Goal: Check status: Check status

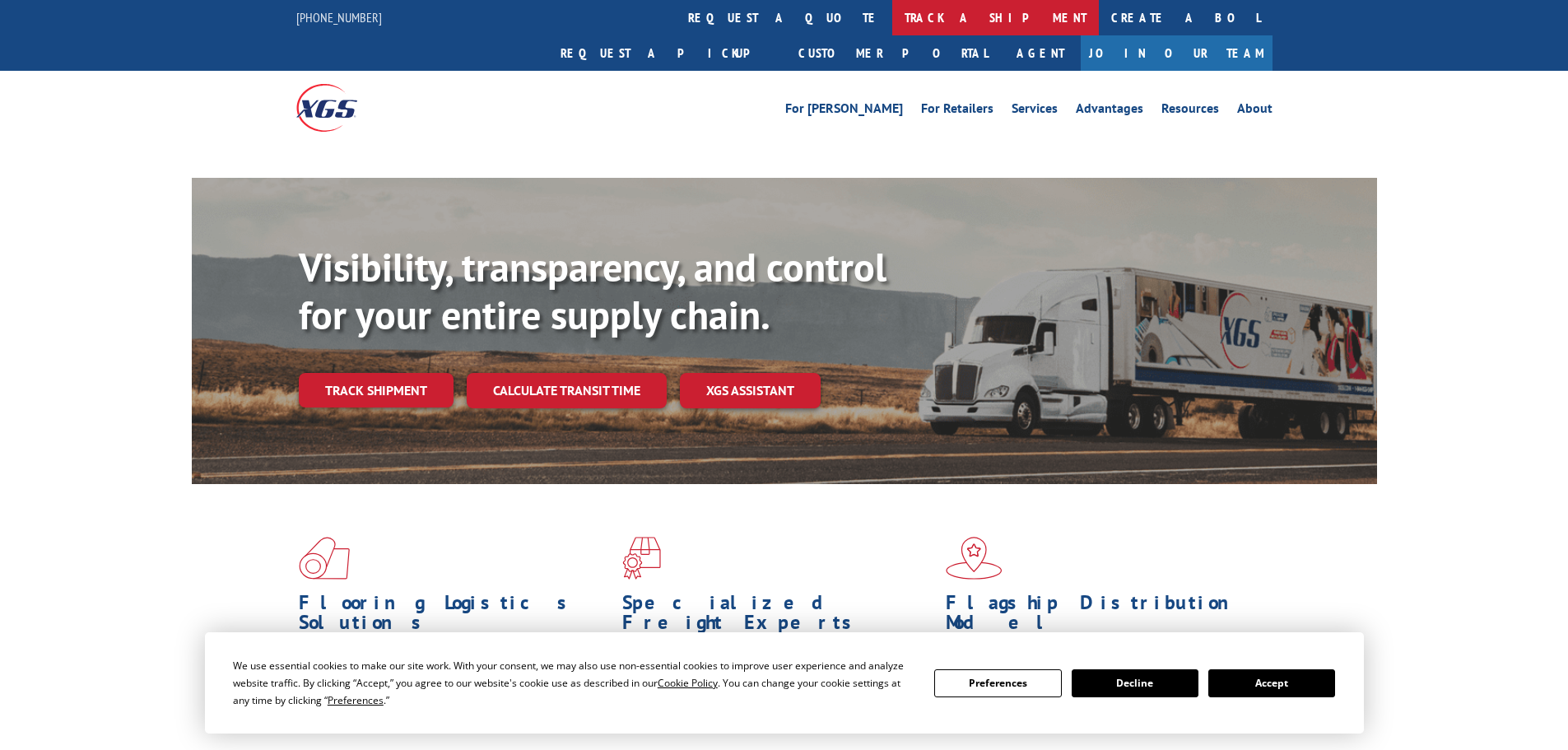
click at [892, 10] on link "track a shipment" at bounding box center [996, 18] width 207 height 35
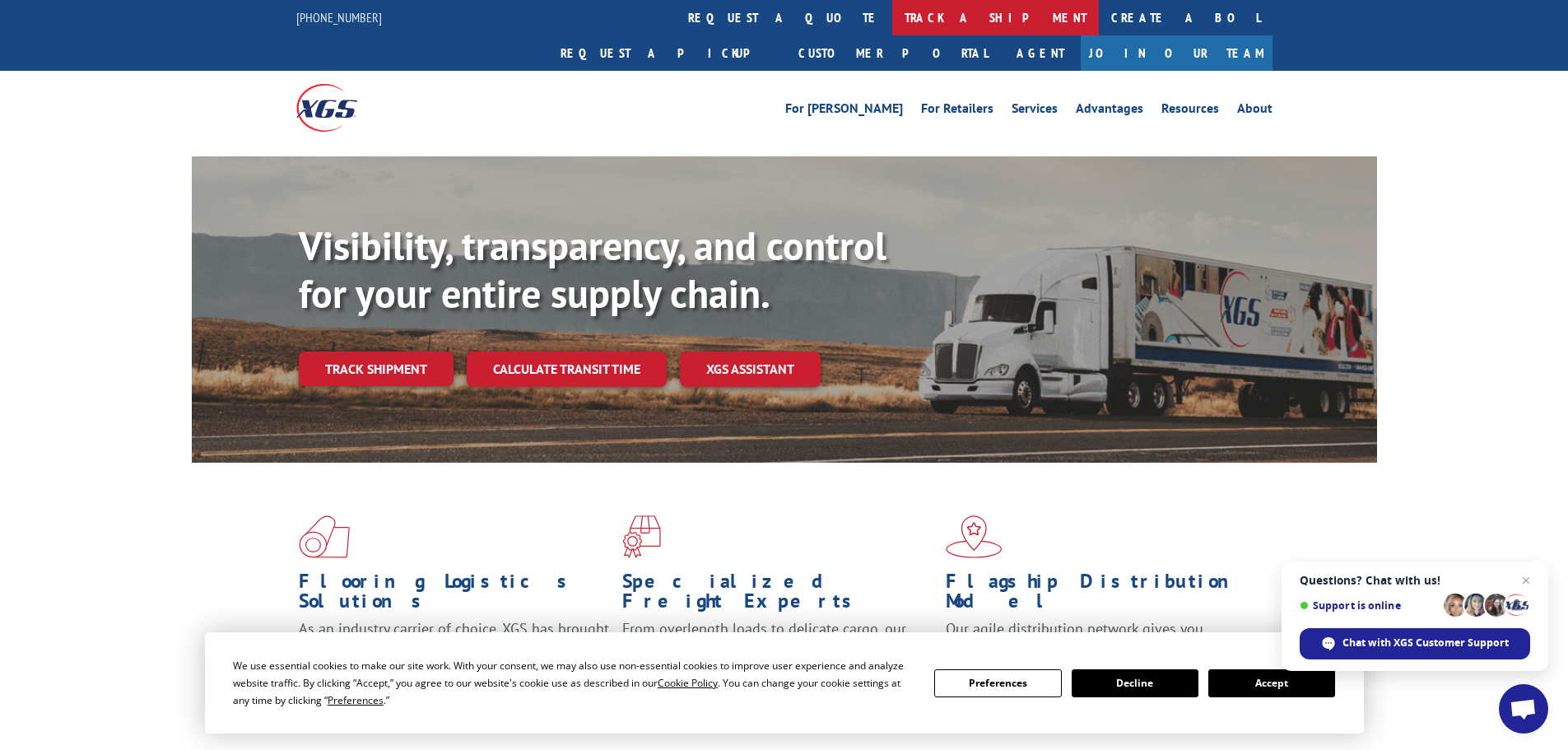
click at [892, 16] on link "track a shipment" at bounding box center [996, 18] width 207 height 35
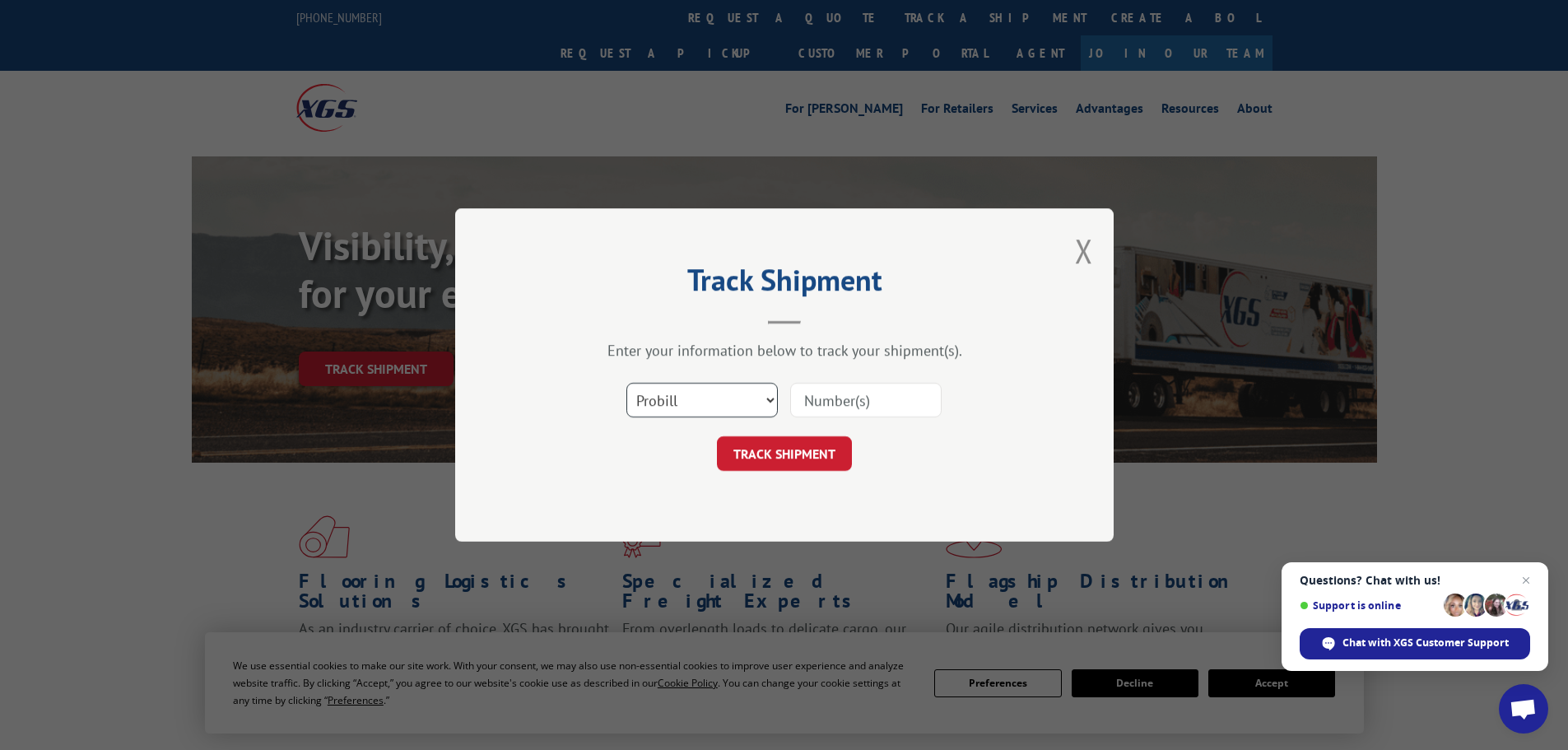
click at [733, 406] on select "Select category... Probill BOL PO" at bounding box center [702, 399] width 152 height 34
select select "po"
click at [627, 382] on select "Select category... Probill BOL PO" at bounding box center [702, 399] width 152 height 34
click at [817, 410] on input at bounding box center [866, 399] width 152 height 34
paste input "01515358"
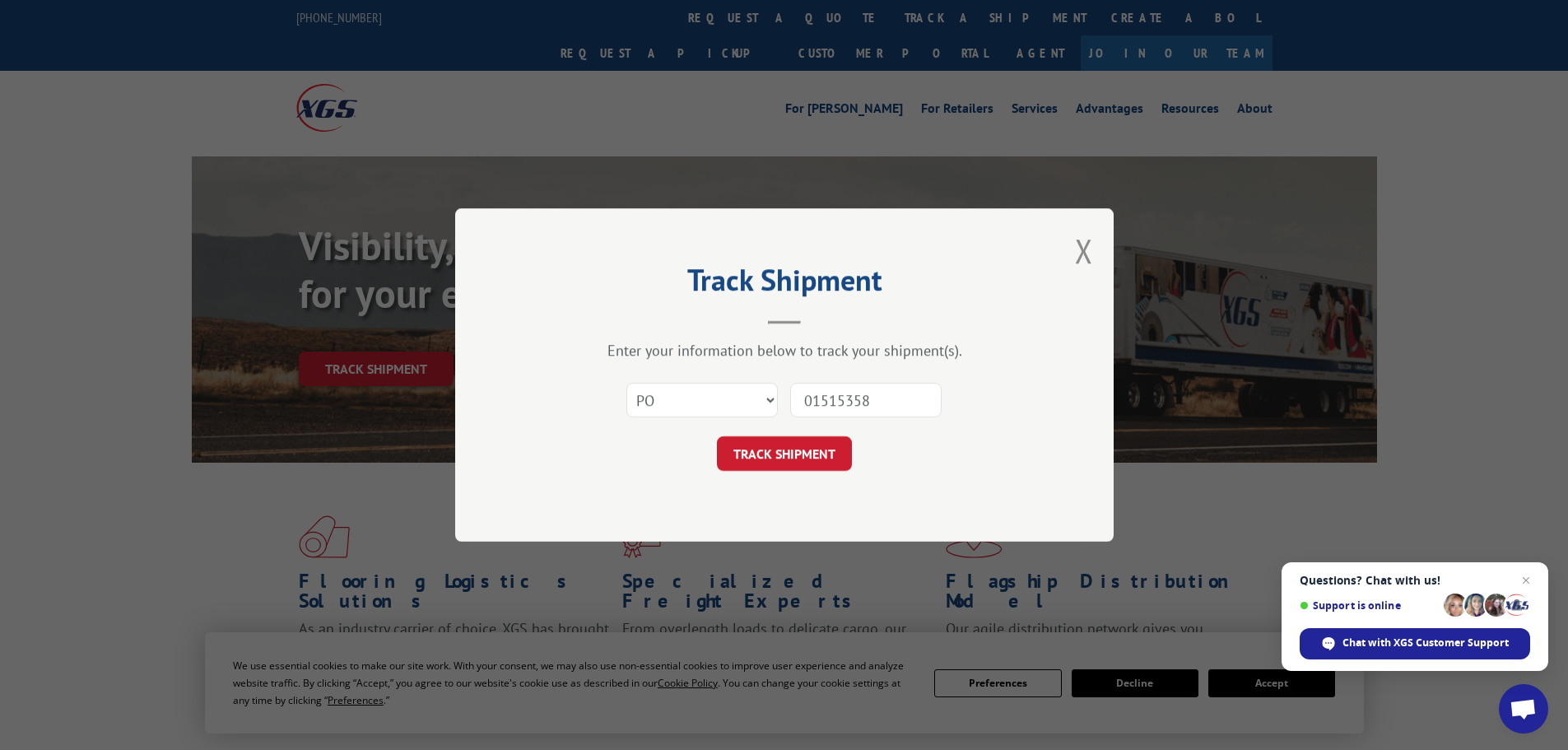
type input "01515358"
click at [717, 437] on button "TRACK SHIPMENT" at bounding box center [785, 453] width 135 height 34
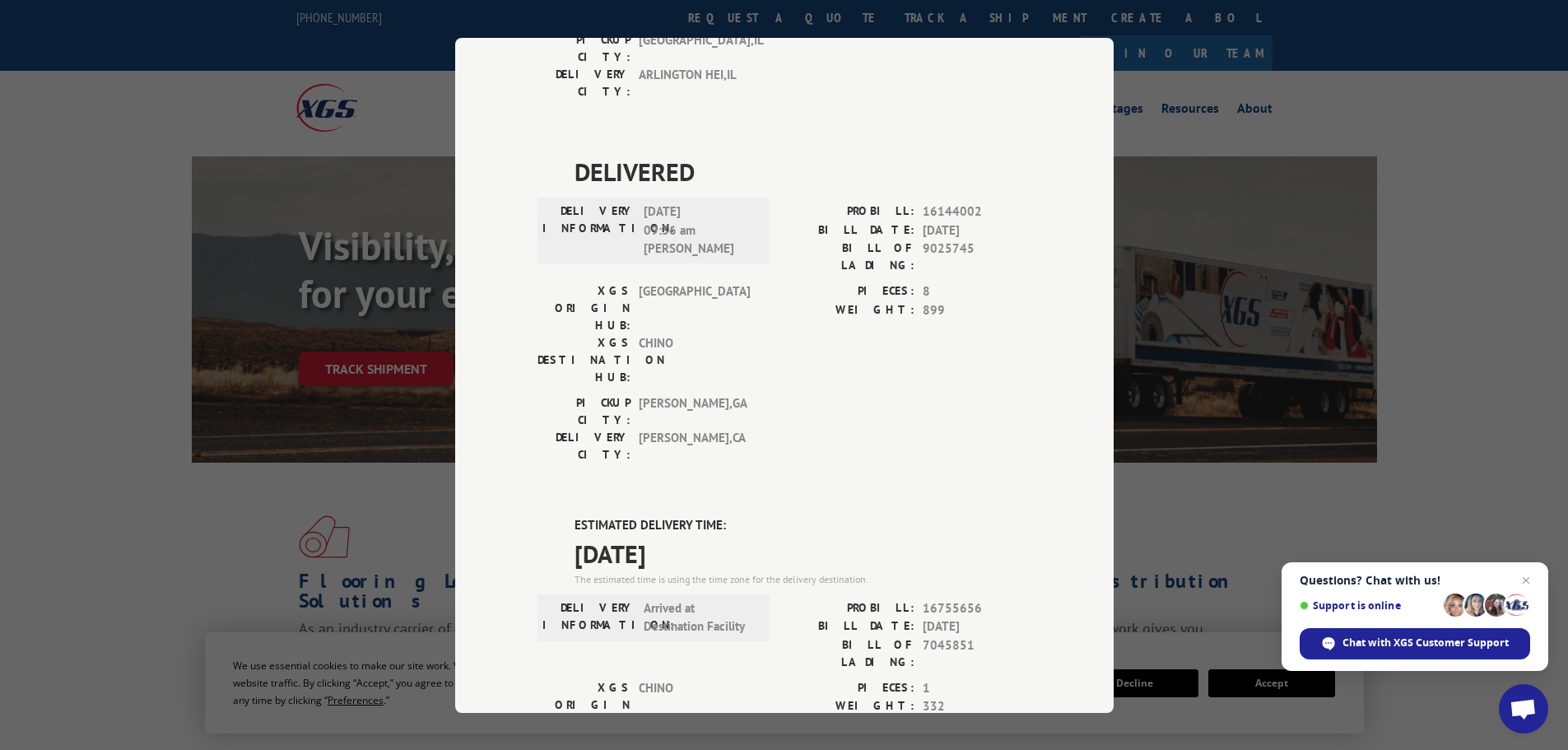
scroll to position [1138, 0]
